Goal: Navigation & Orientation: Find specific page/section

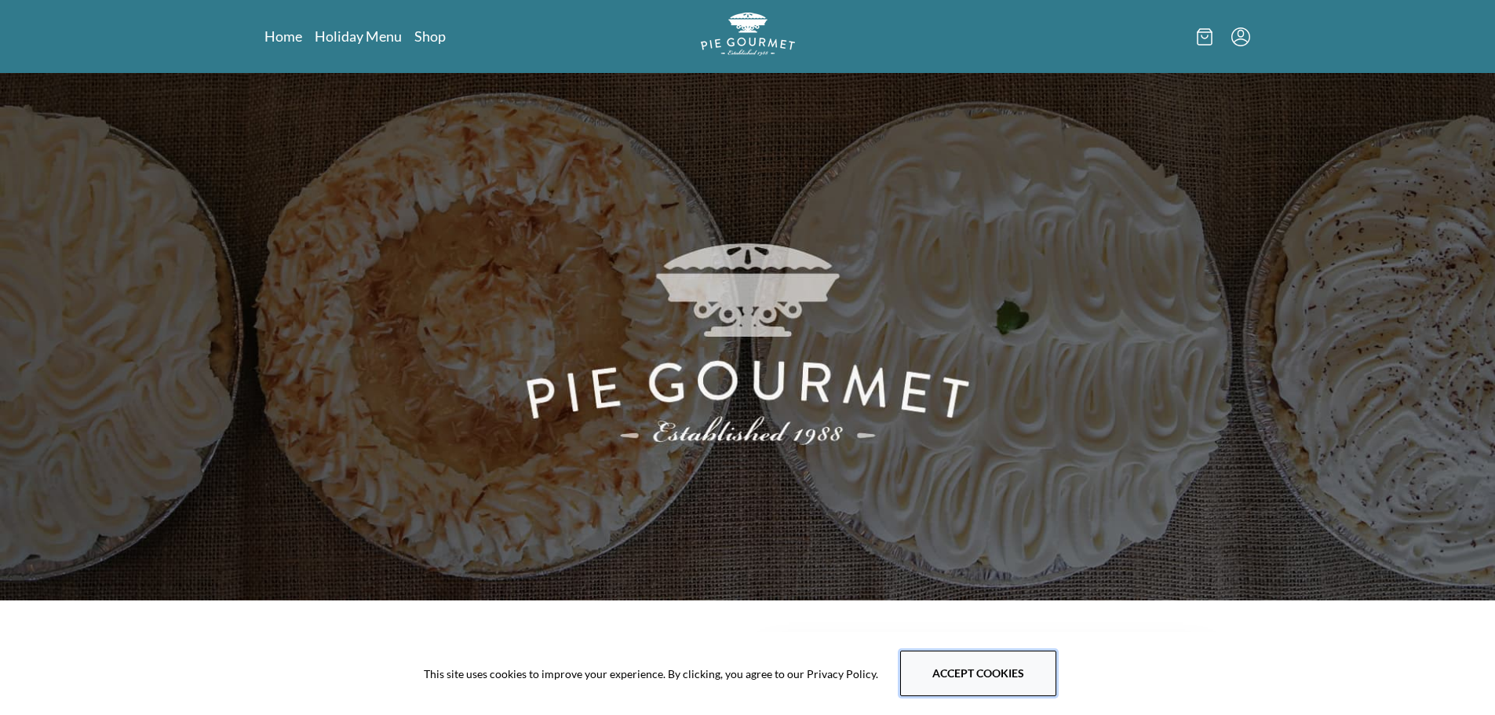
click at [989, 679] on button "Accept cookies" at bounding box center [978, 673] width 156 height 46
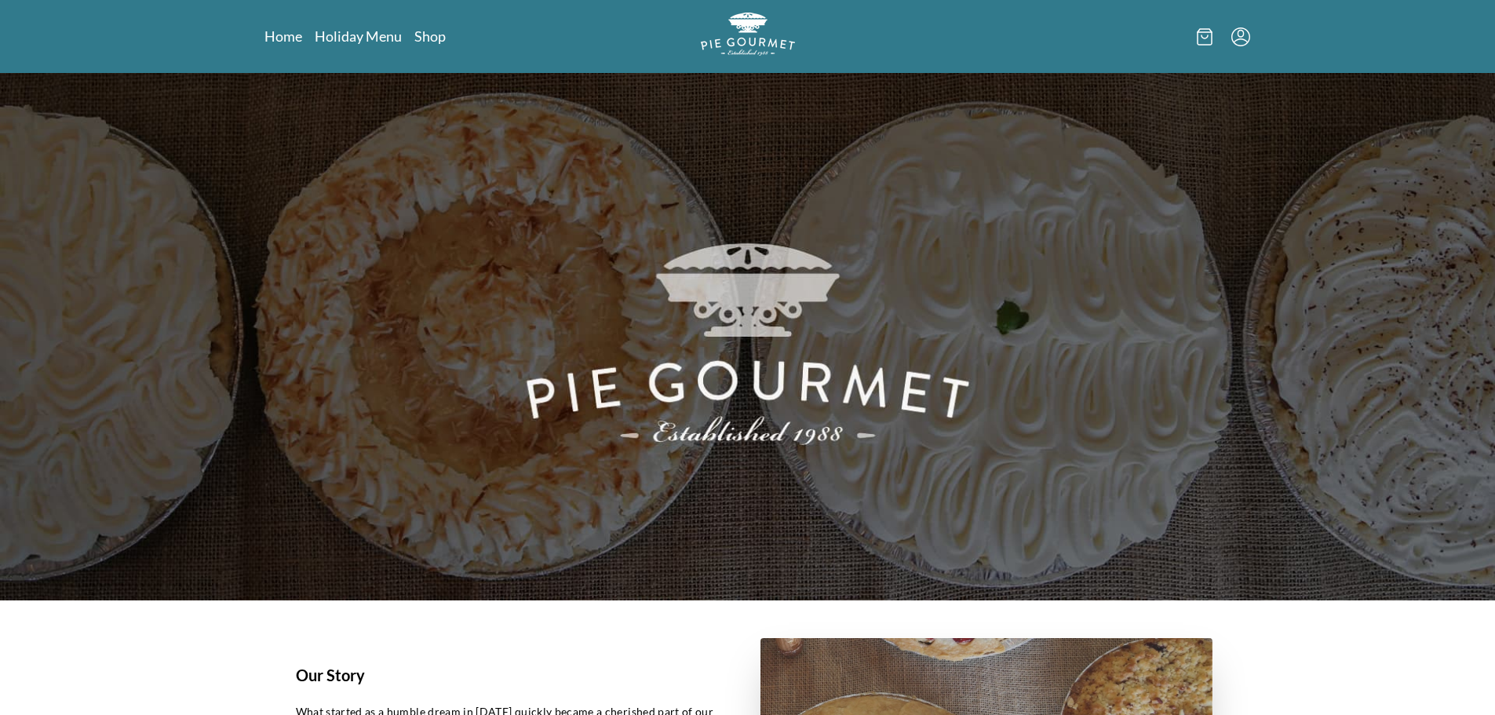
click at [1202, 36] on icon at bounding box center [1204, 36] width 16 height 17
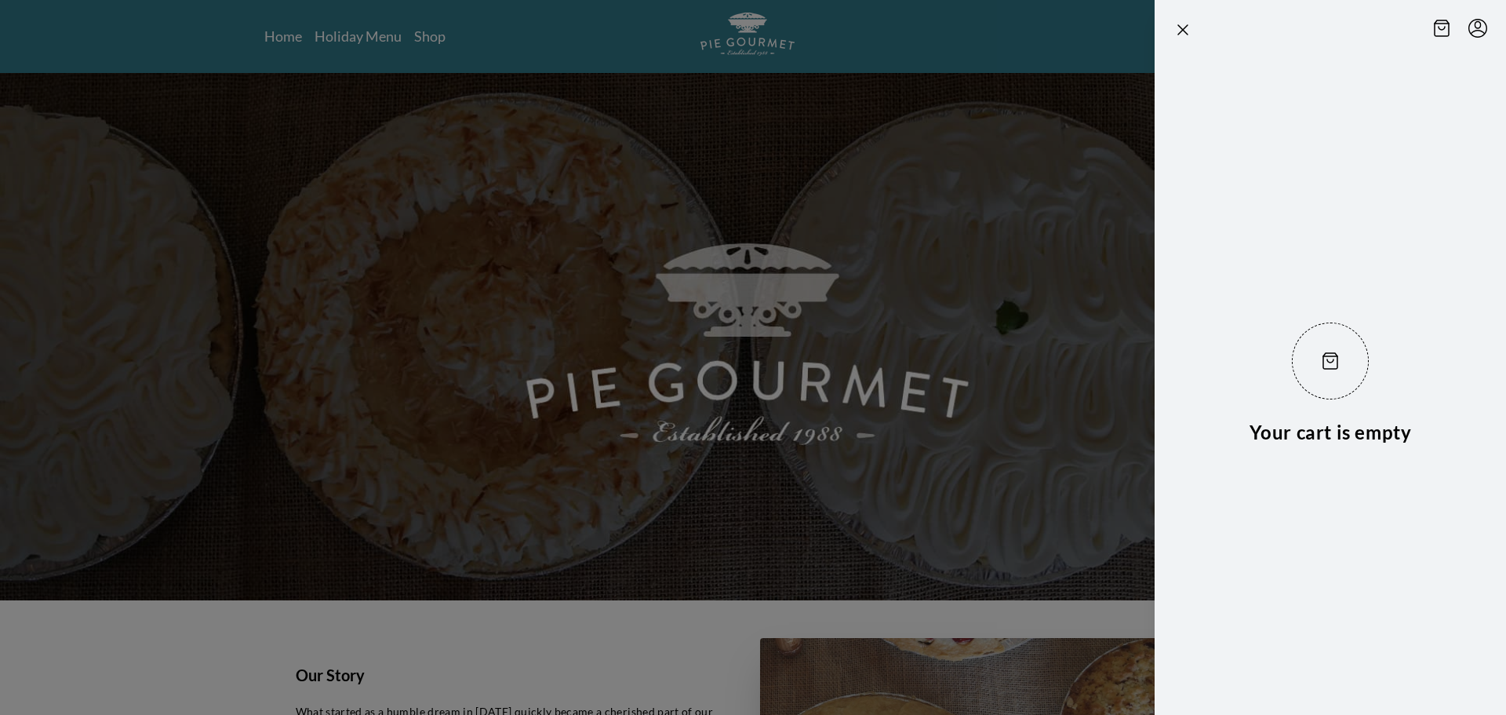
click at [891, 83] on div at bounding box center [753, 357] width 1506 height 715
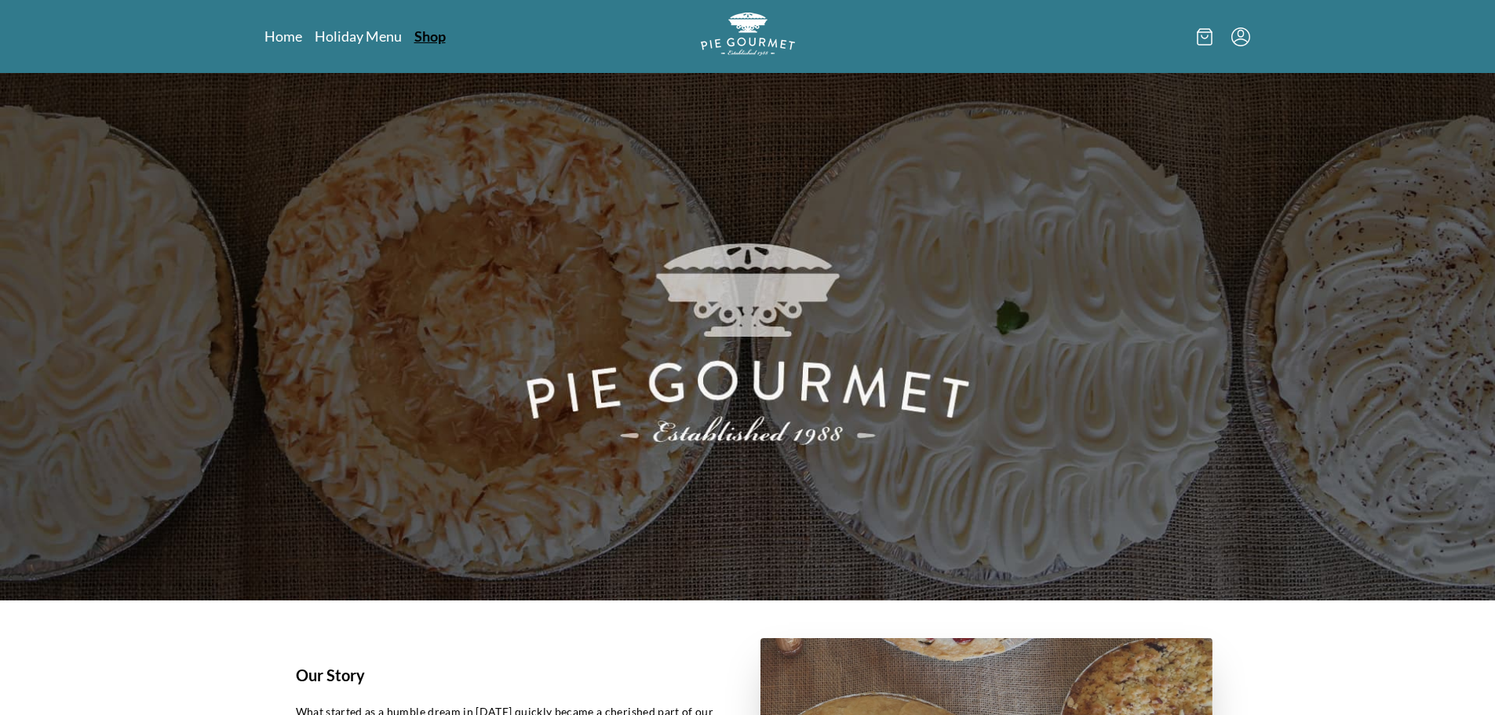
click at [435, 35] on link "Shop" at bounding box center [429, 36] width 31 height 19
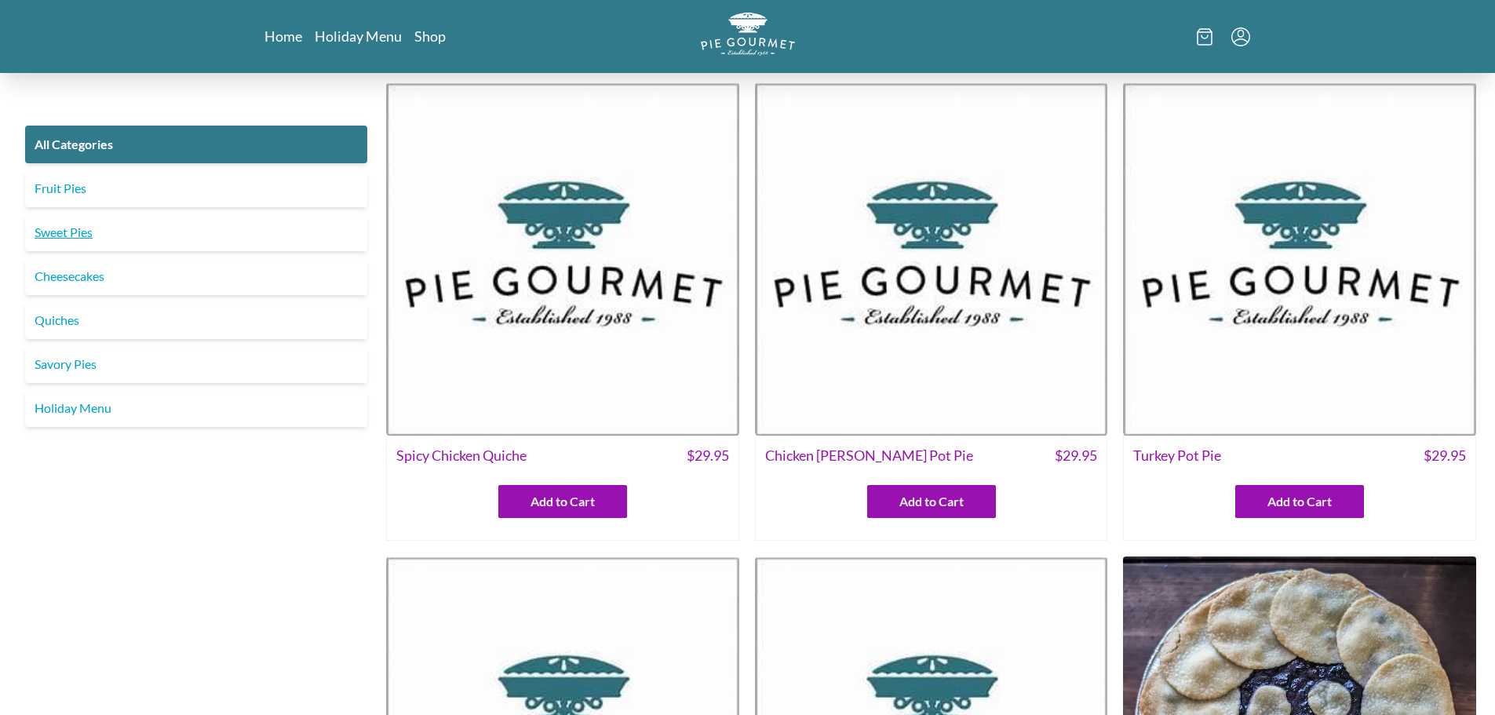
click at [78, 232] on link "Sweet Pies" at bounding box center [196, 232] width 342 height 38
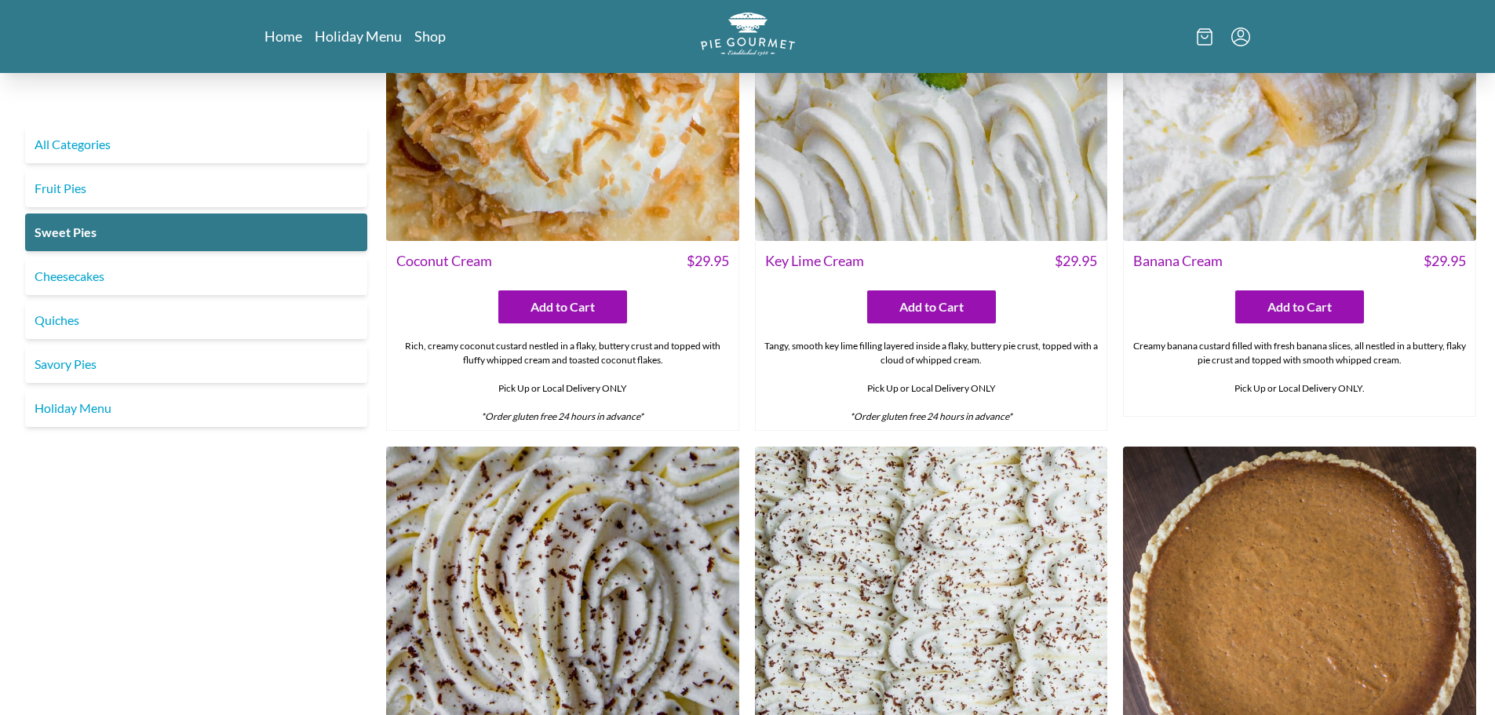
scroll to position [202, 0]
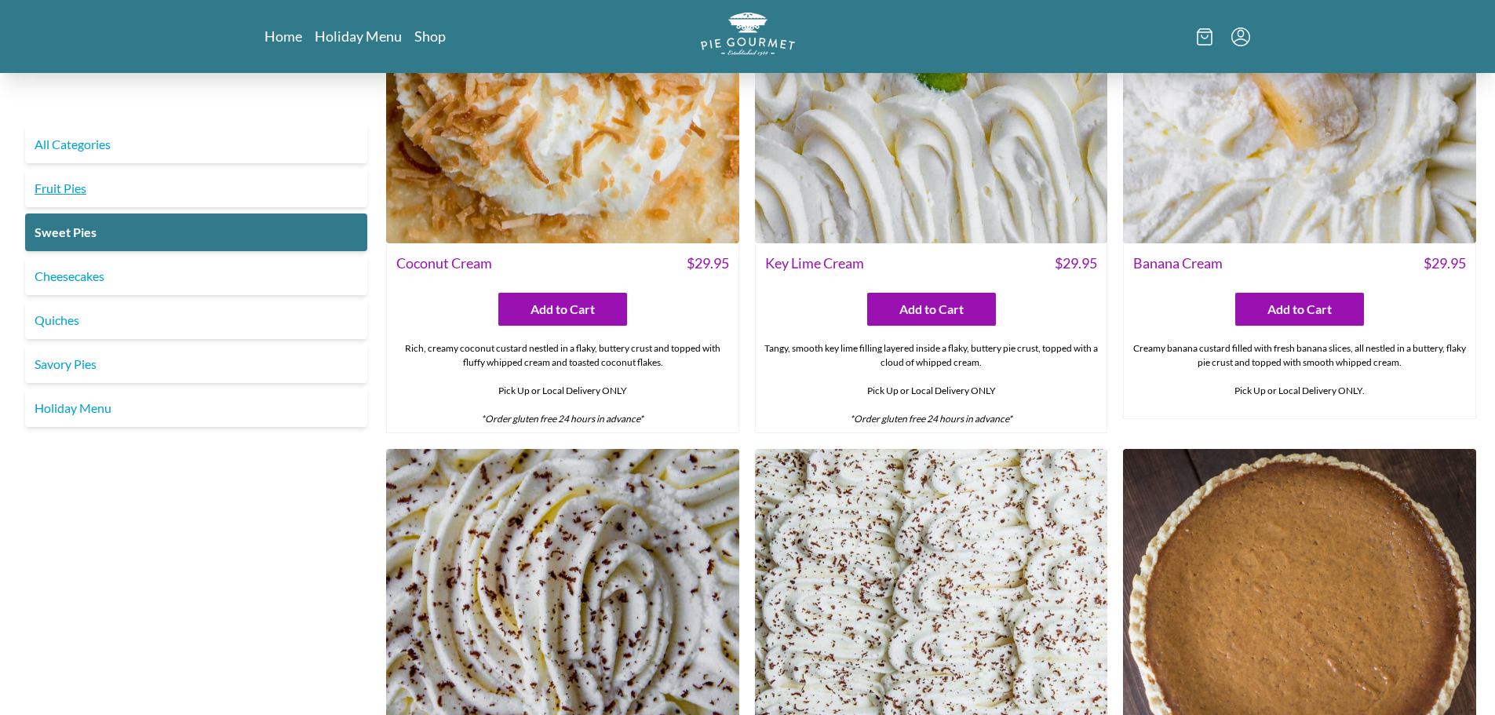
click at [48, 183] on link "Fruit Pies" at bounding box center [196, 188] width 342 height 38
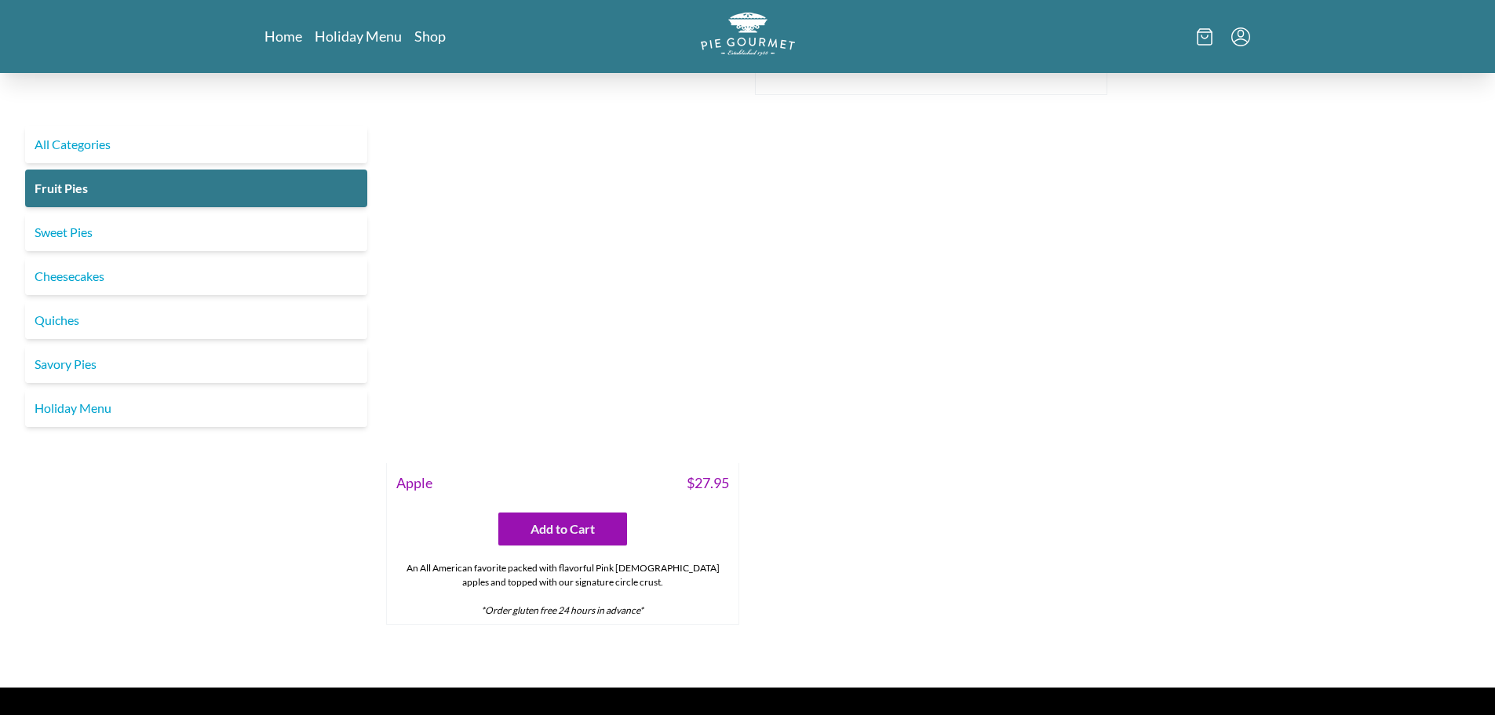
scroll to position [1645, 0]
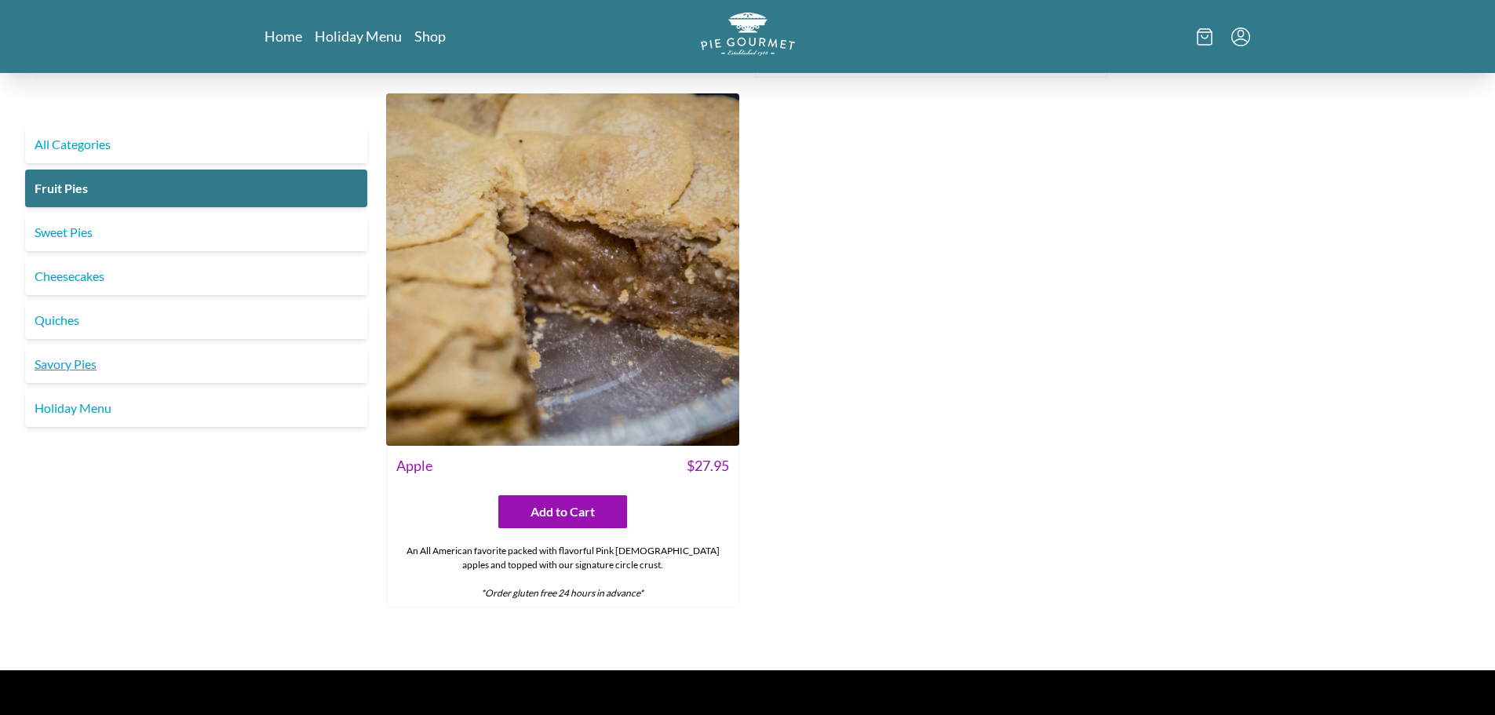
click at [75, 368] on link "Savory Pies" at bounding box center [196, 364] width 342 height 38
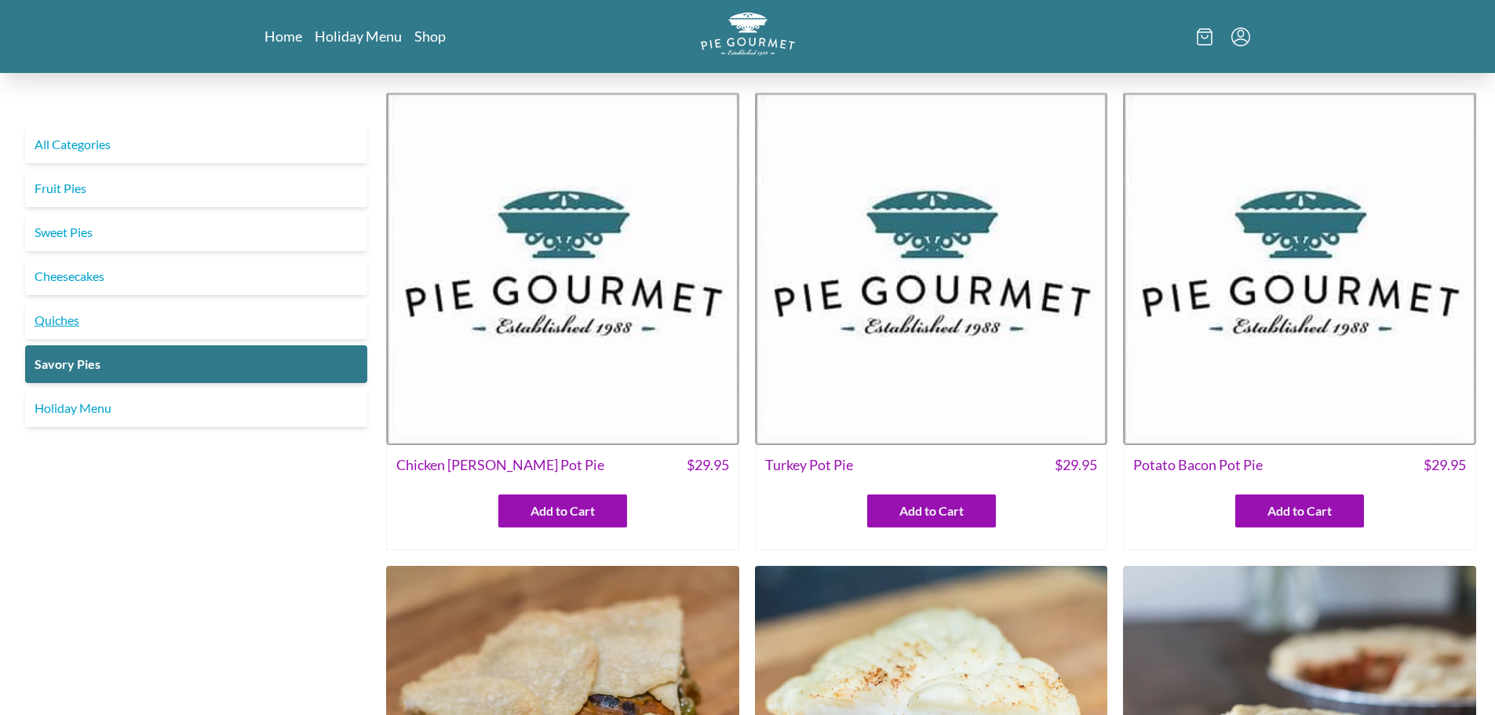
click at [68, 323] on link "Quiches" at bounding box center [196, 320] width 342 height 38
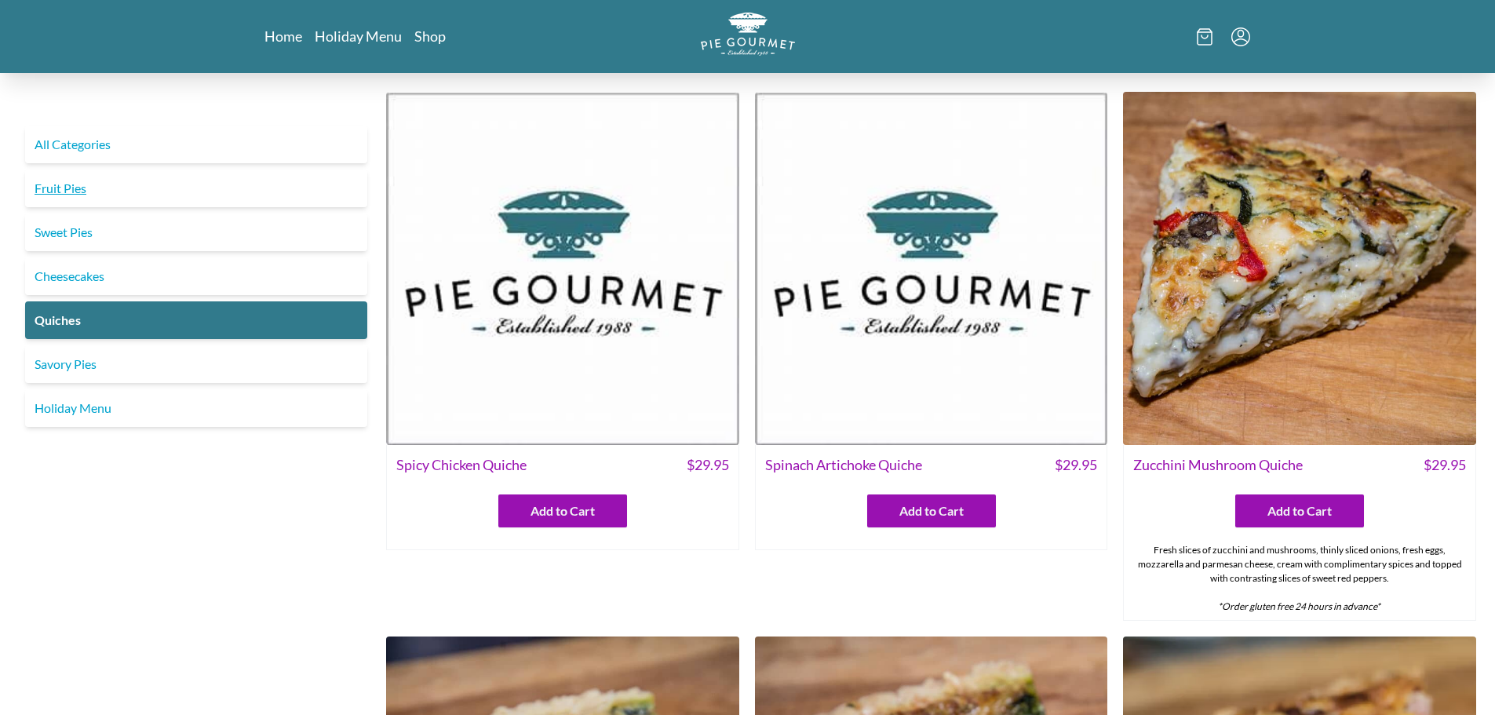
click at [68, 187] on link "Fruit Pies" at bounding box center [196, 188] width 342 height 38
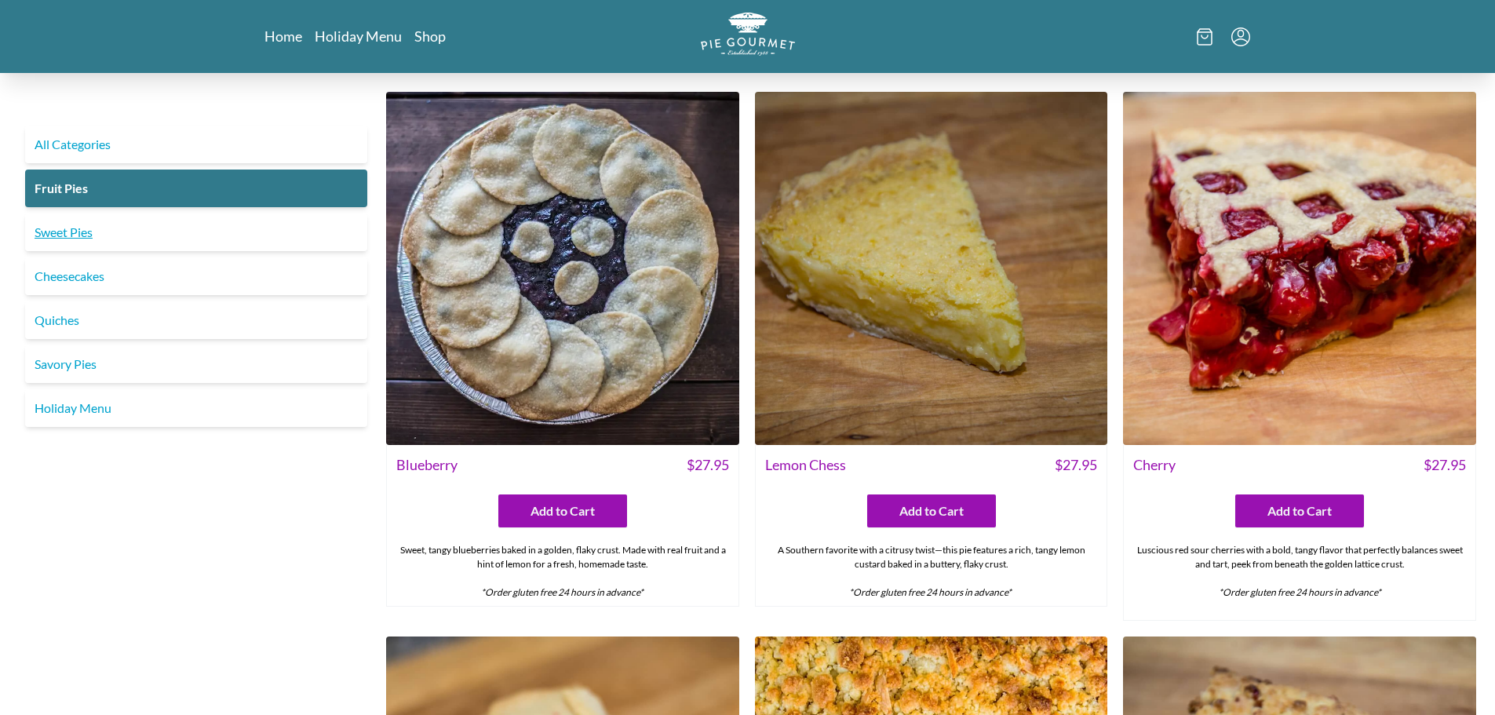
click at [73, 228] on link "Sweet Pies" at bounding box center [196, 232] width 342 height 38
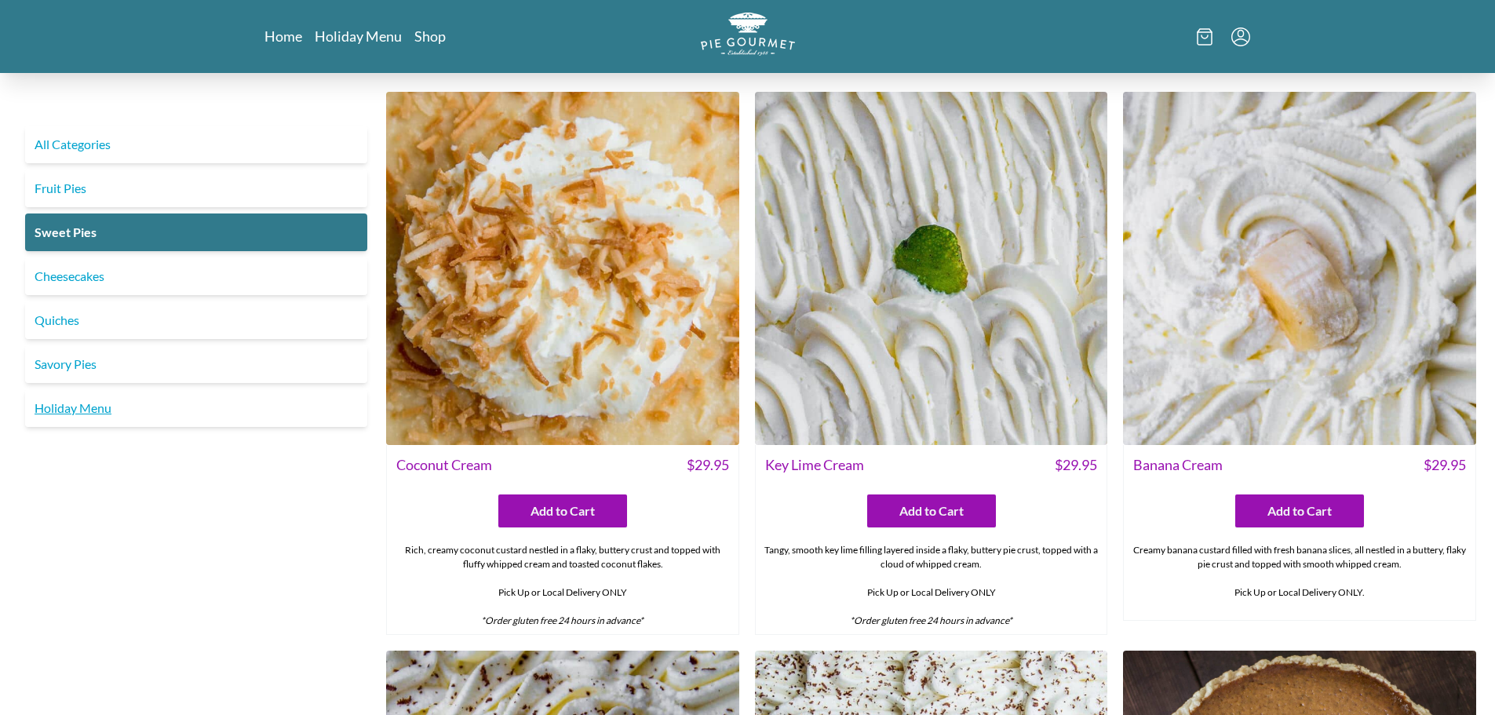
click at [73, 406] on link "Holiday Menu" at bounding box center [196, 408] width 342 height 38
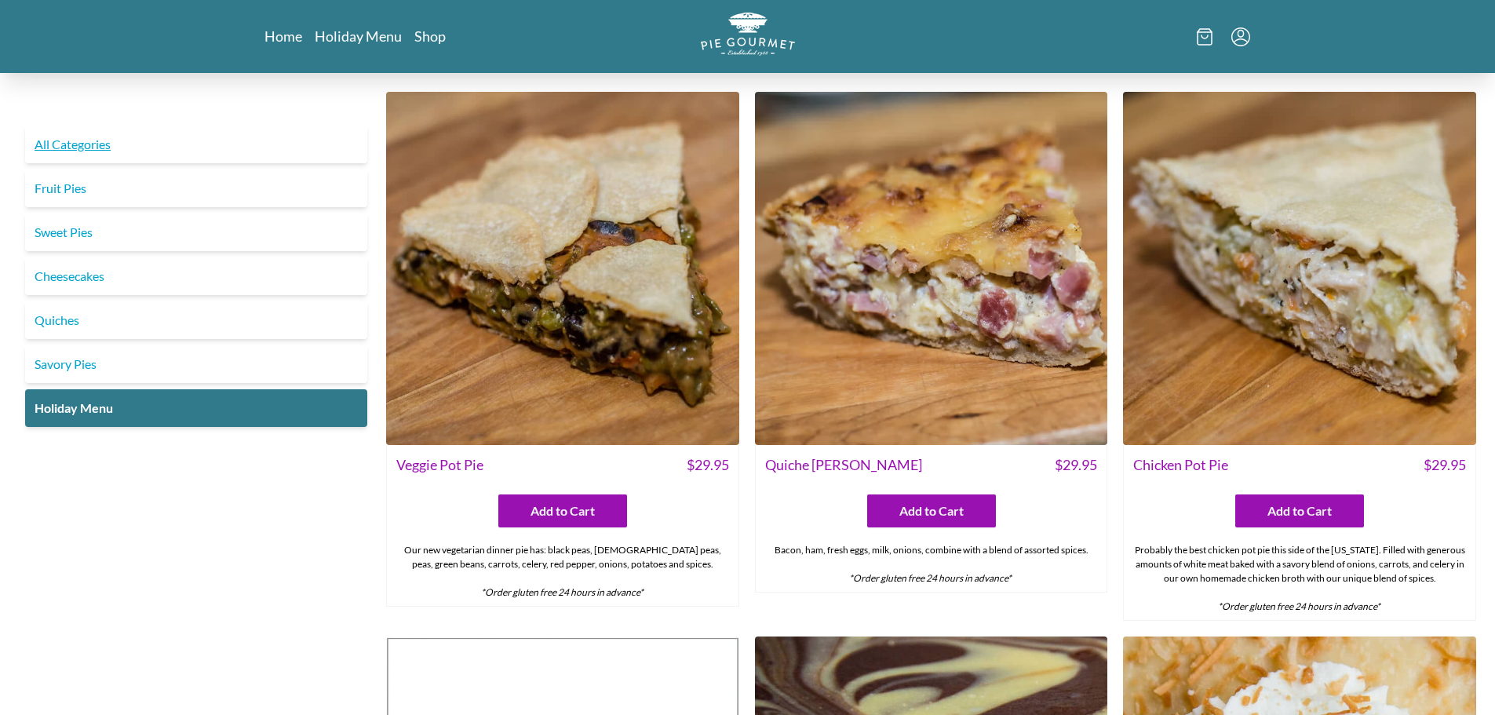
click at [79, 149] on link "All Categories" at bounding box center [196, 145] width 342 height 38
